Goal: Navigation & Orientation: Find specific page/section

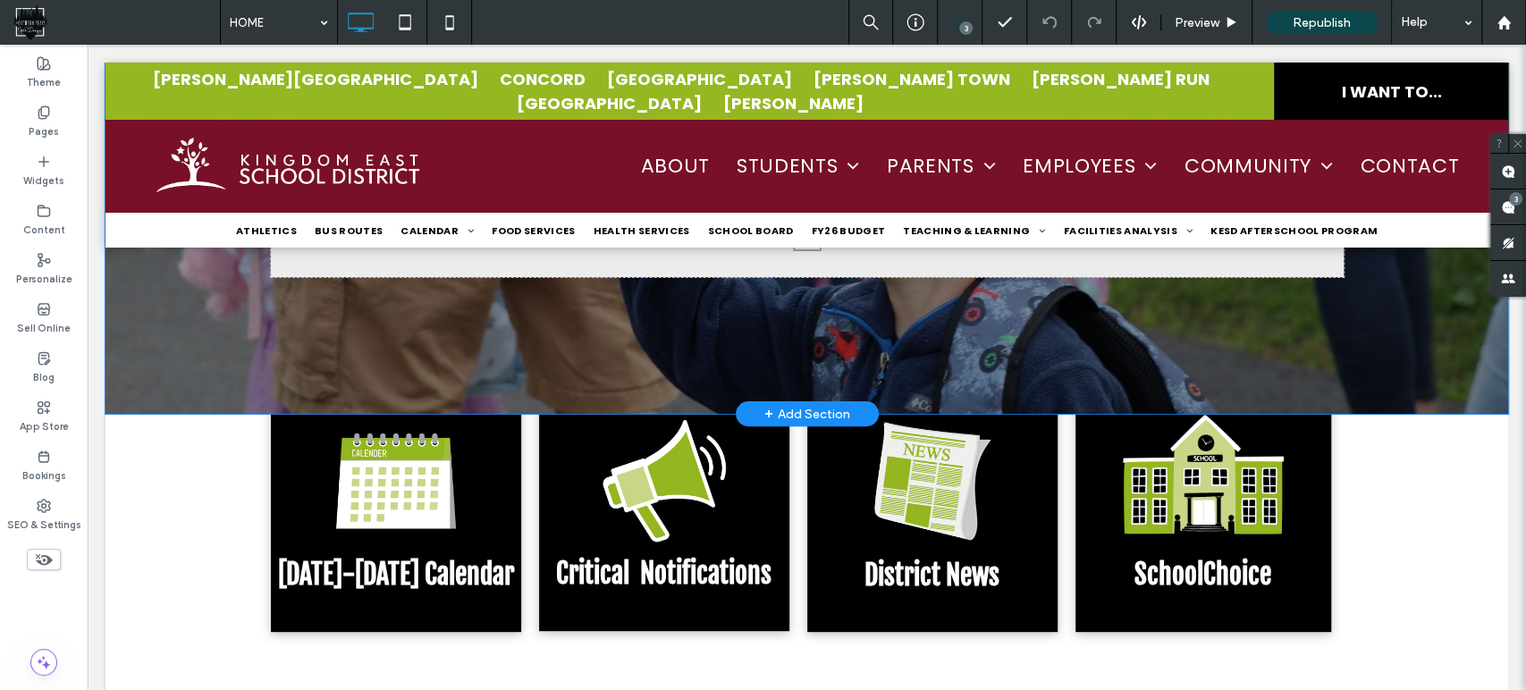
scroll to position [496, 0]
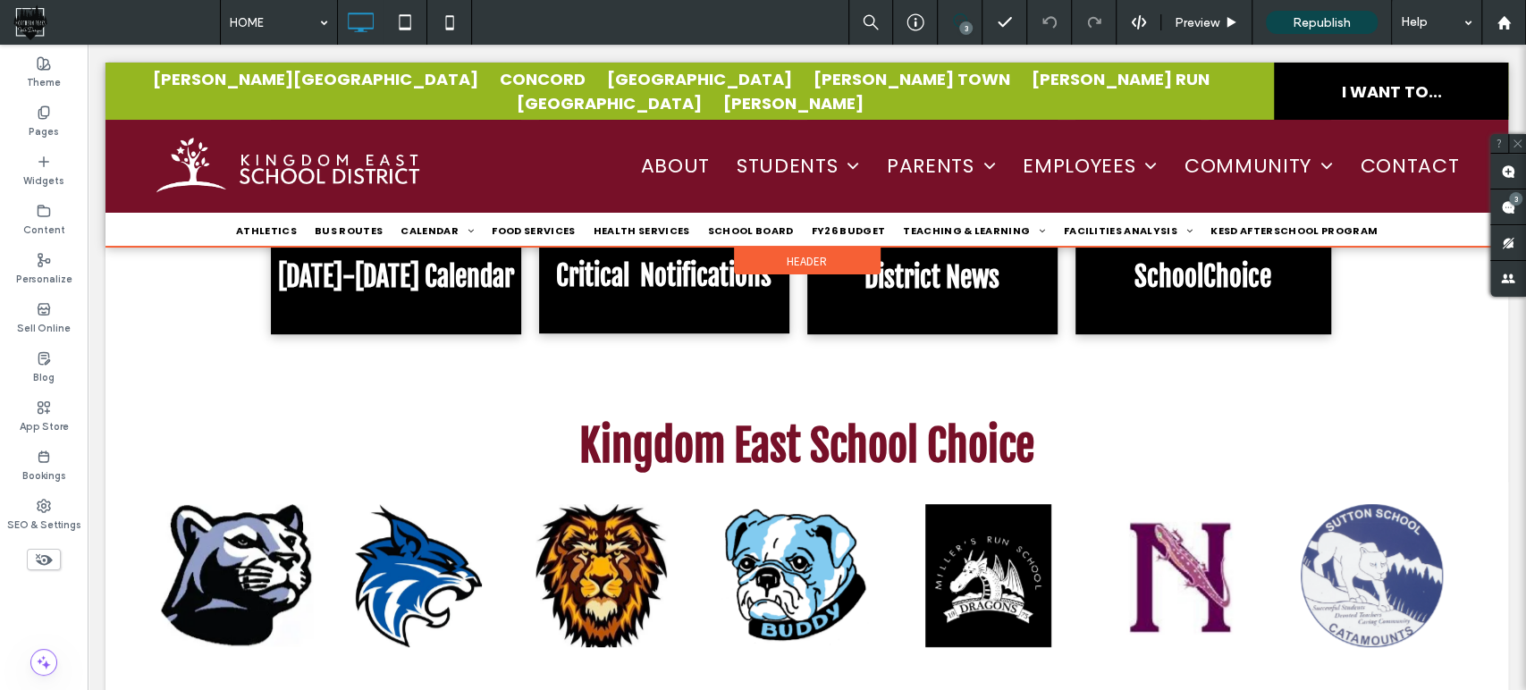
click at [938, 130] on div at bounding box center [806, 155] width 1402 height 184
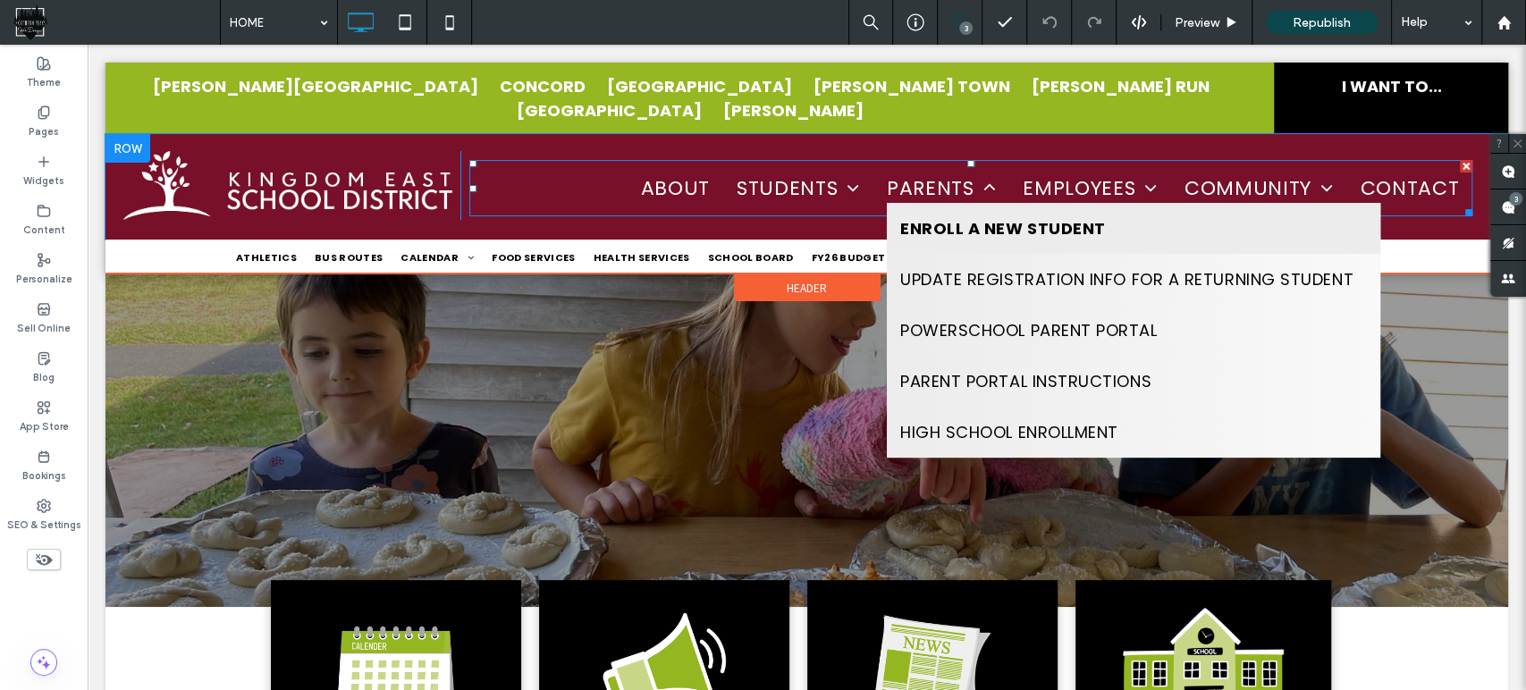
scroll to position [0, 0]
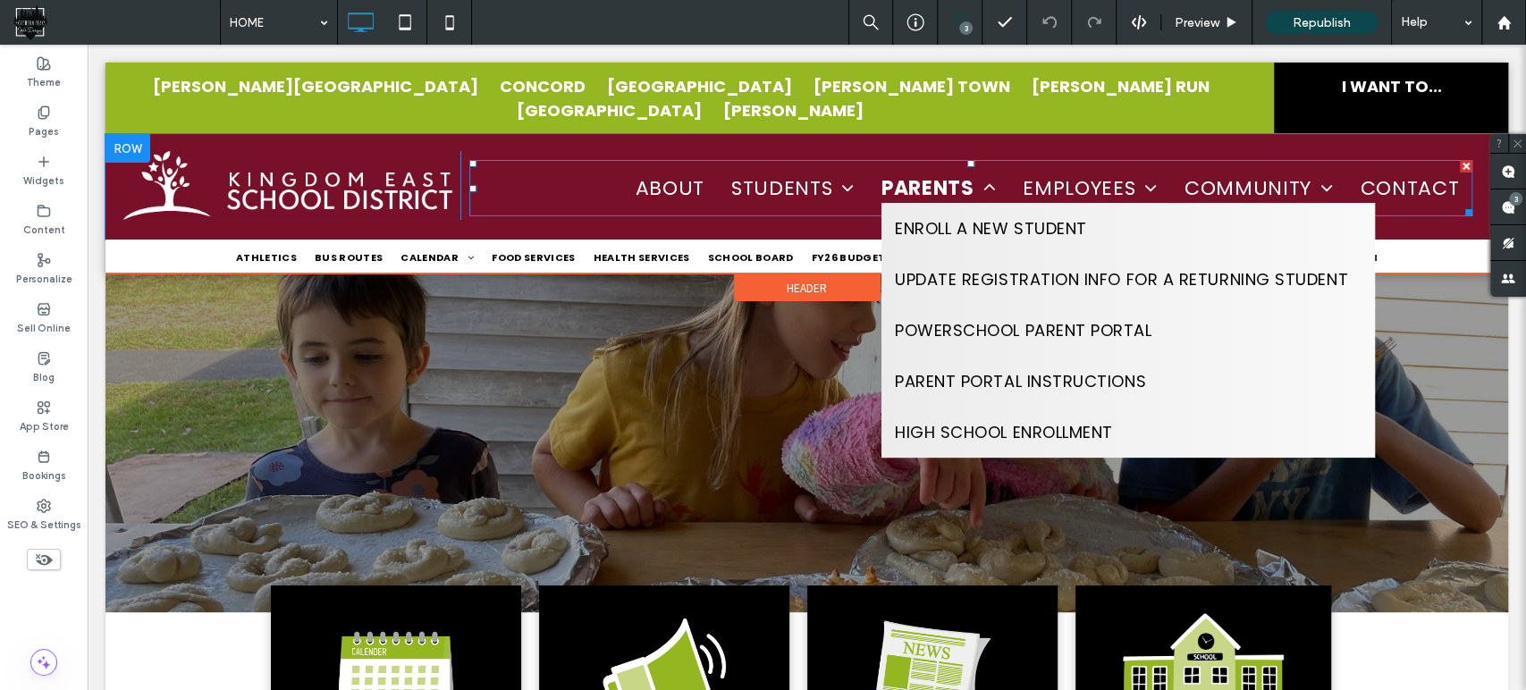
click at [916, 173] on span "PARENTS" at bounding box center [938, 187] width 114 height 29
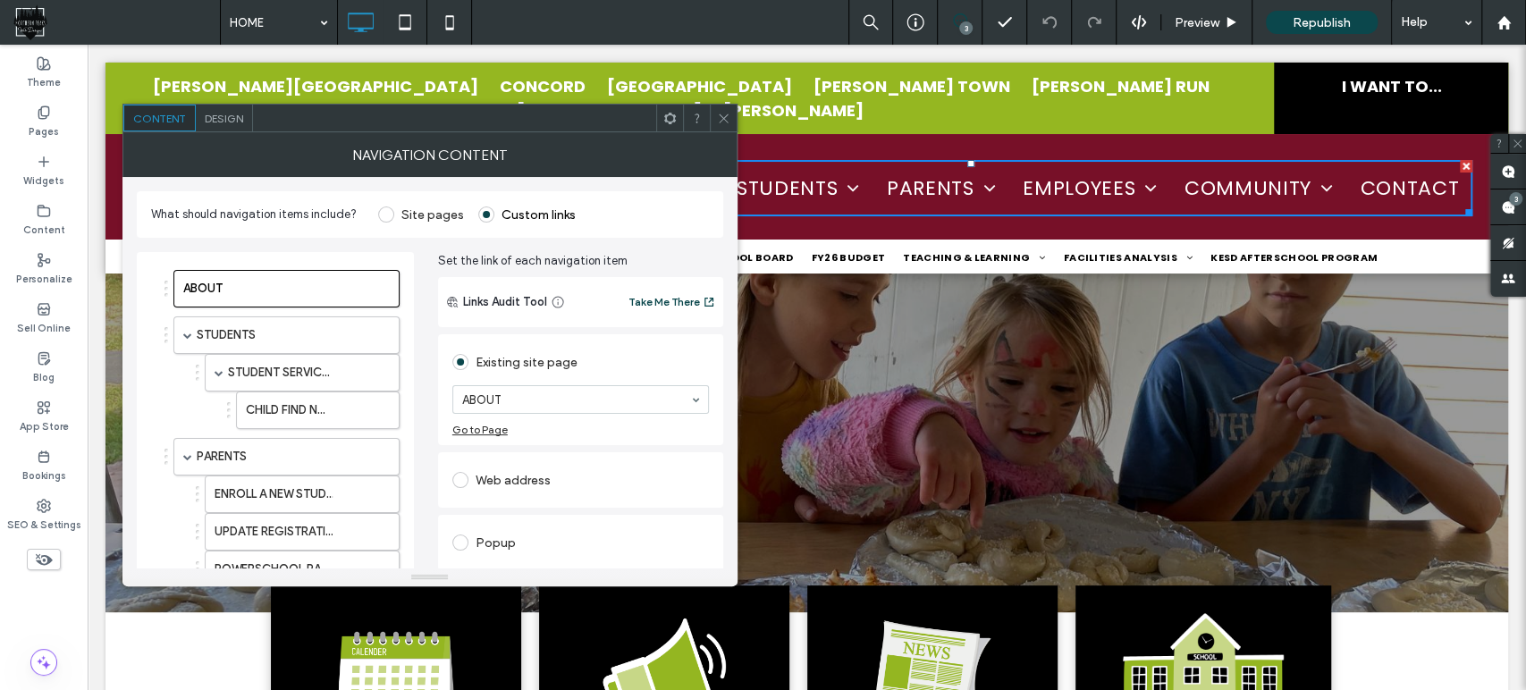
click at [725, 115] on use at bounding box center [723, 118] width 9 height 9
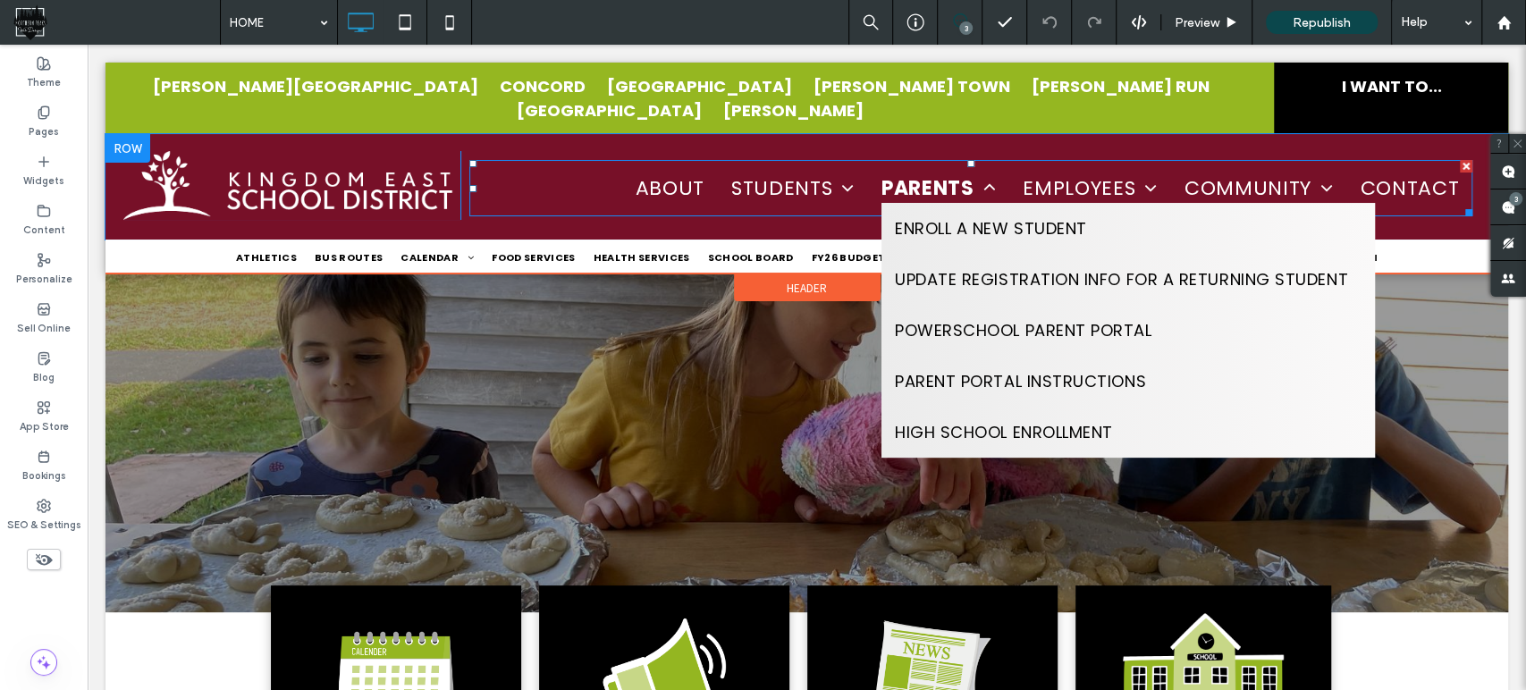
click at [915, 173] on span "PARENTS" at bounding box center [938, 187] width 114 height 29
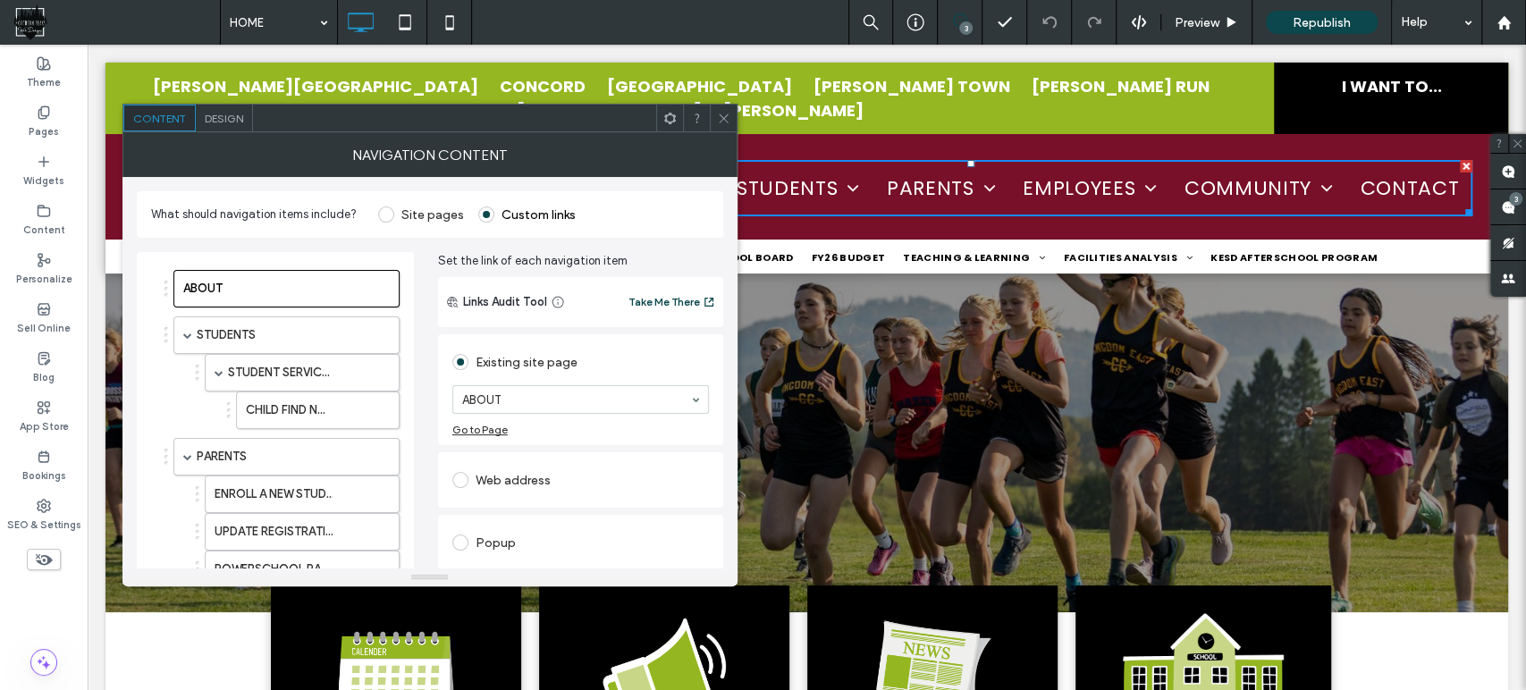
click at [494, 426] on div "Go to Page" at bounding box center [479, 429] width 55 height 13
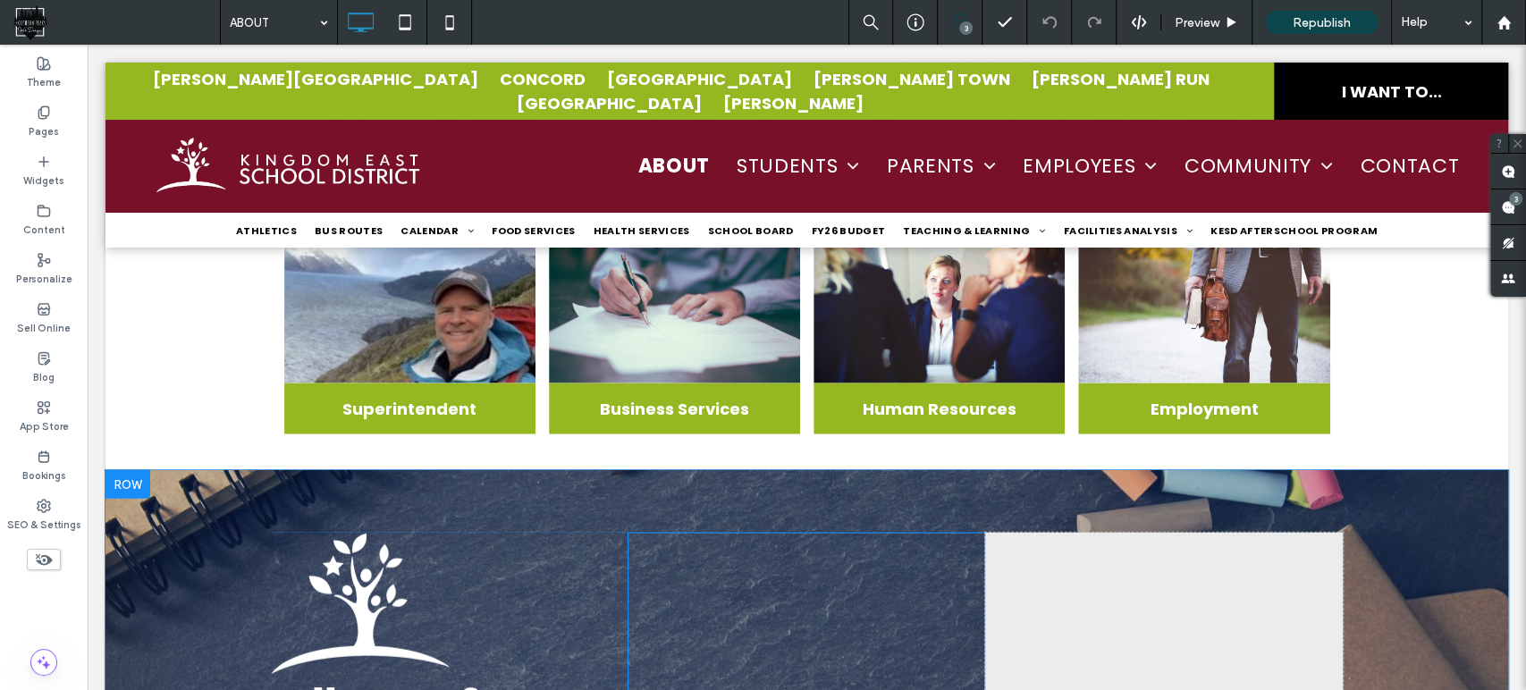
scroll to position [2653, 0]
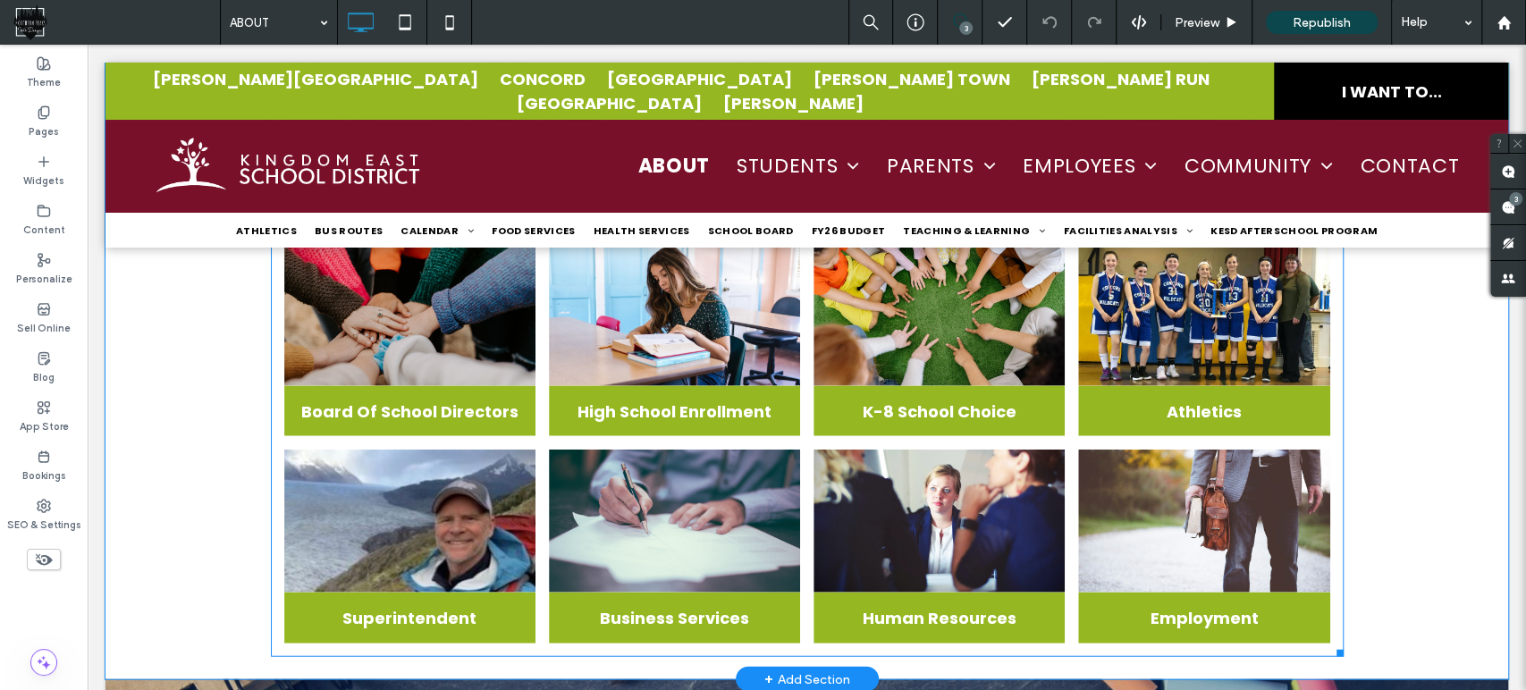
click at [392, 530] on link at bounding box center [409, 521] width 251 height 143
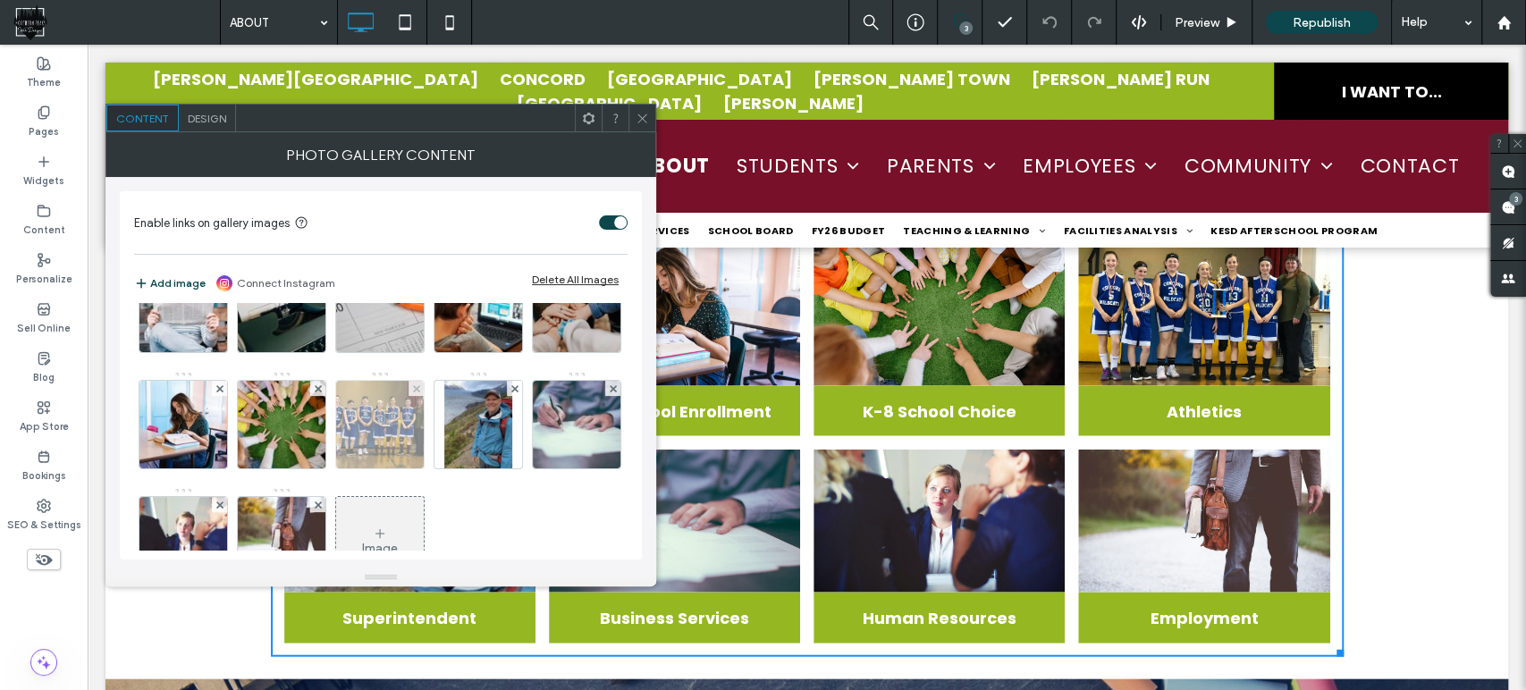
scroll to position [0, 0]
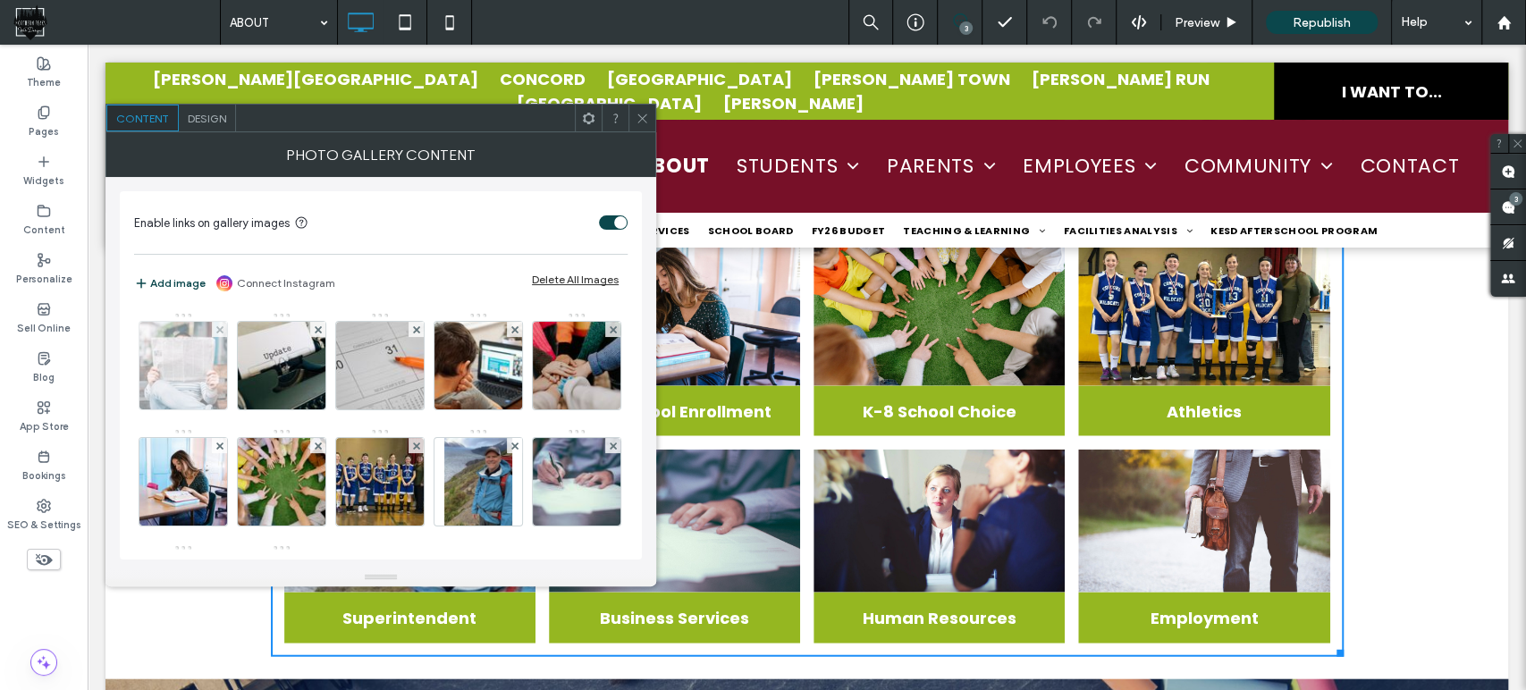
click at [166, 371] on img at bounding box center [183, 366] width 131 height 88
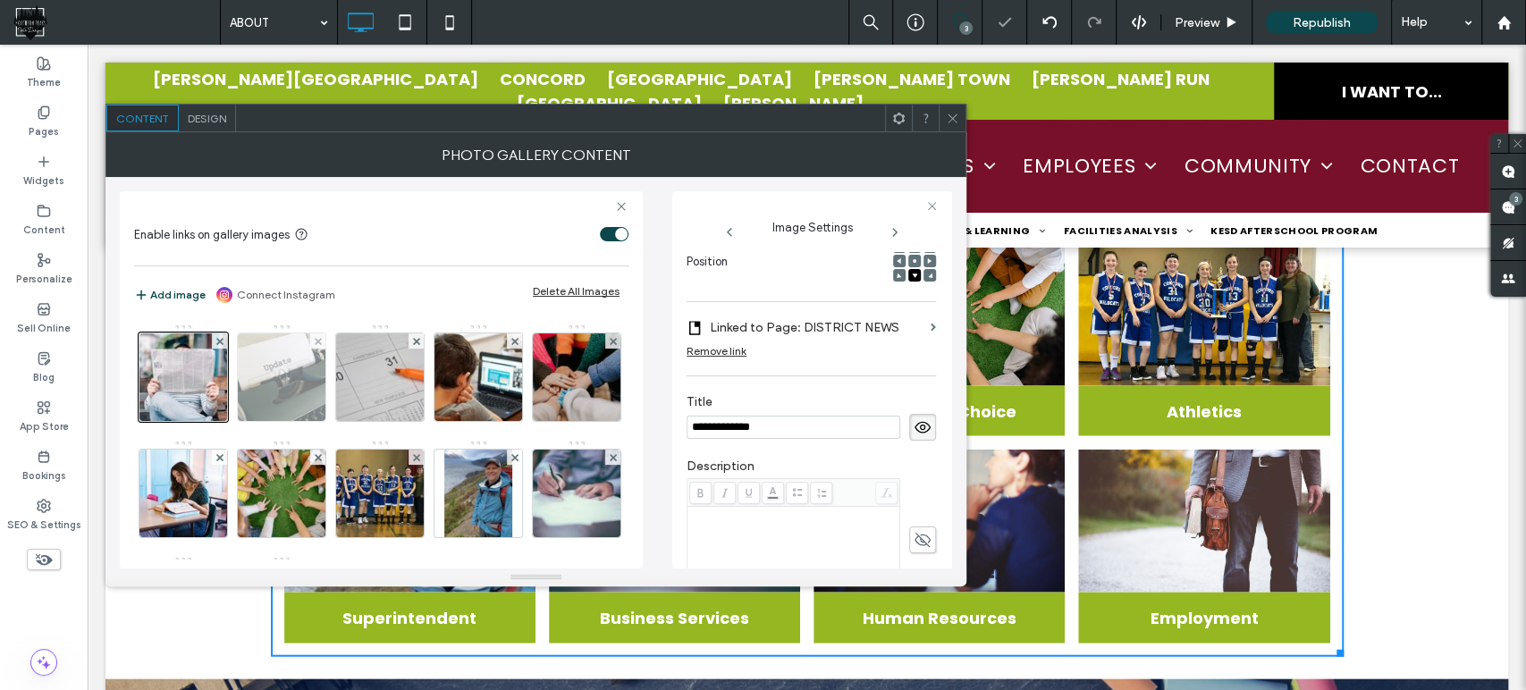
click at [283, 400] on img at bounding box center [281, 377] width 131 height 88
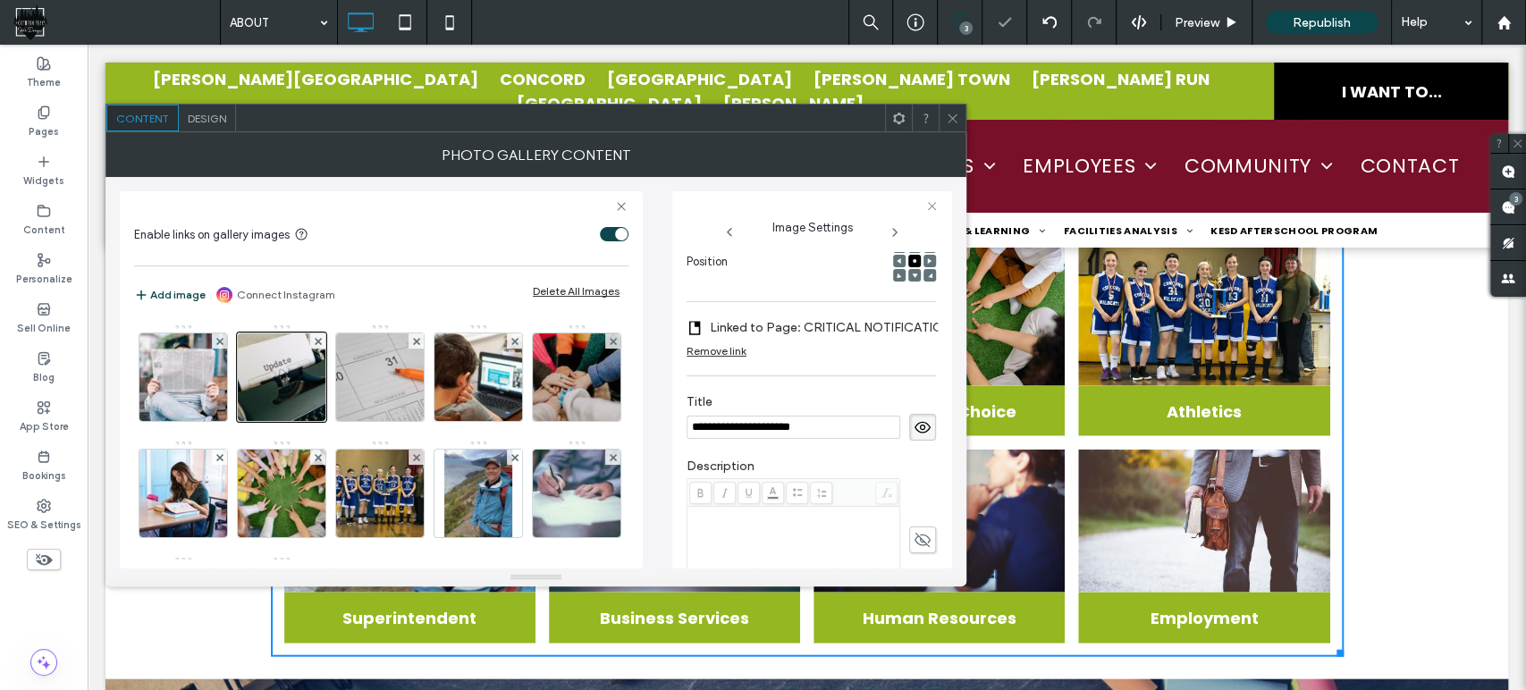
click at [956, 115] on icon at bounding box center [952, 118] width 13 height 13
